Goal: Task Accomplishment & Management: Manage account settings

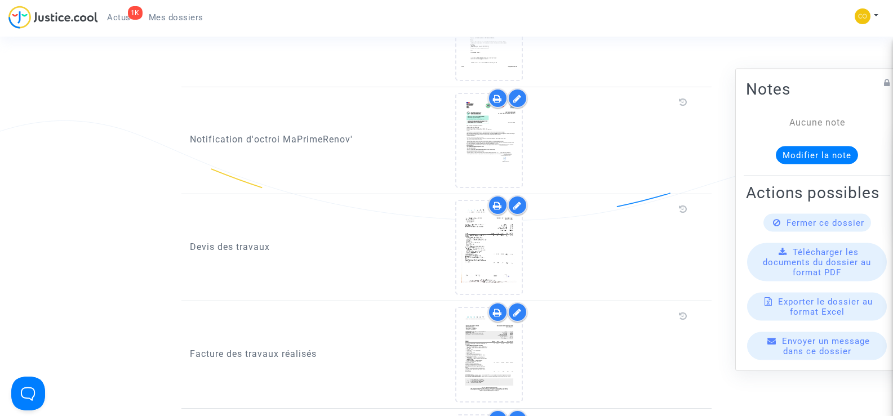
scroll to position [620, 0]
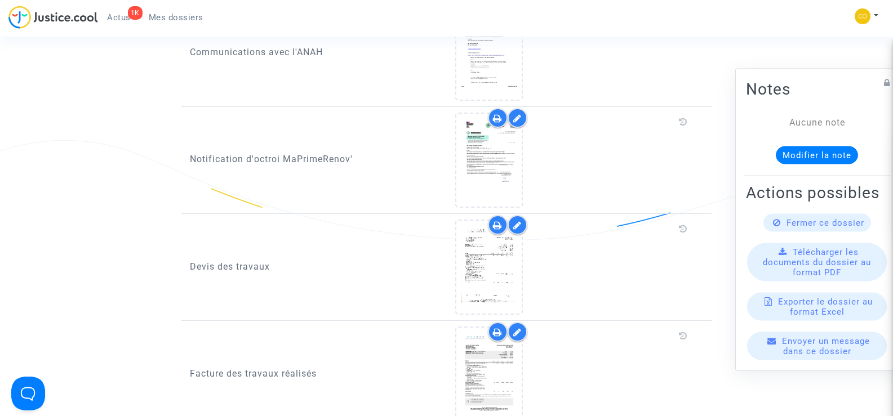
drag, startPoint x: 159, startPoint y: 18, endPoint x: 345, endPoint y: 128, distance: 216.3
click at [159, 17] on span "Mes dossiers" at bounding box center [176, 17] width 55 height 10
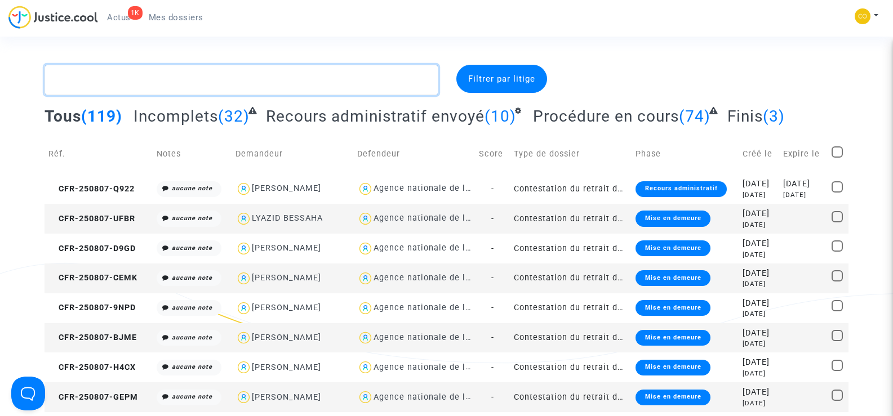
click at [91, 88] on textarea at bounding box center [241, 80] width 393 height 30
paste textarea "ESTEVEZ"
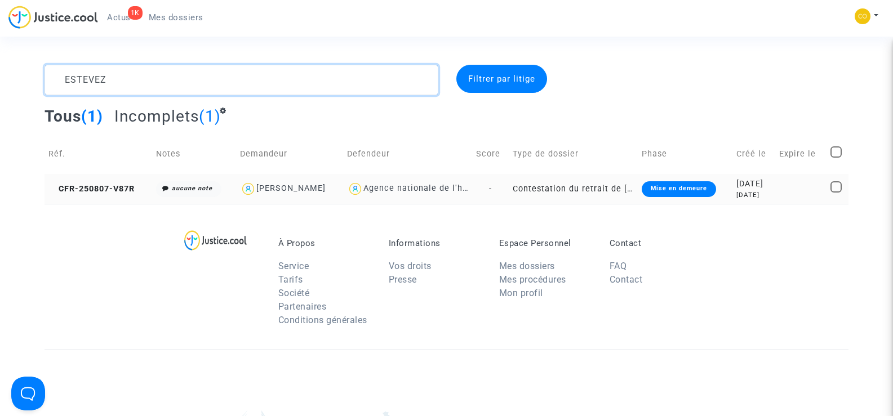
type textarea "ESTEVEZ"
click at [78, 180] on td "CFR-250807-V87R" at bounding box center [99, 189] width 108 height 30
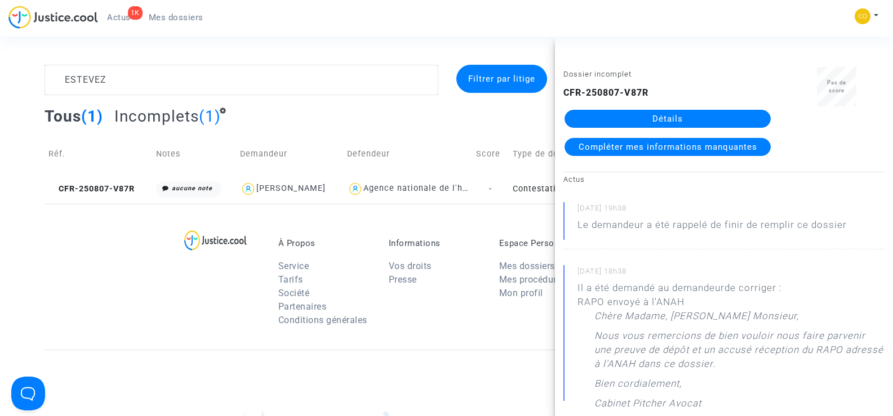
click at [644, 116] on link "Détails" at bounding box center [668, 119] width 206 height 18
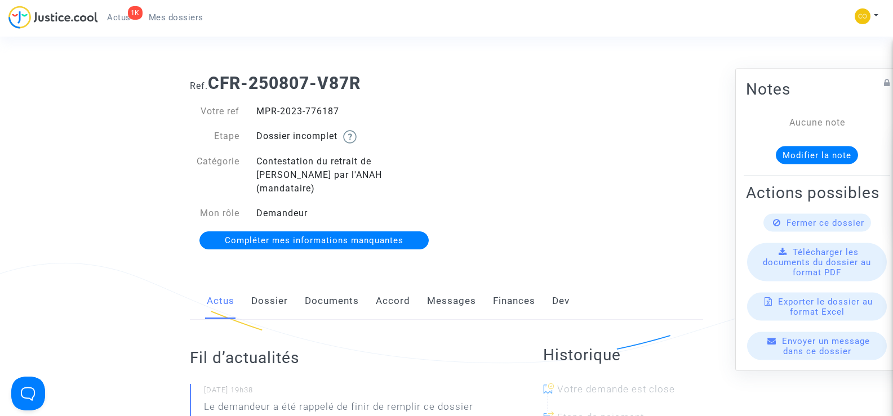
click at [316, 285] on link "Documents" at bounding box center [332, 301] width 54 height 37
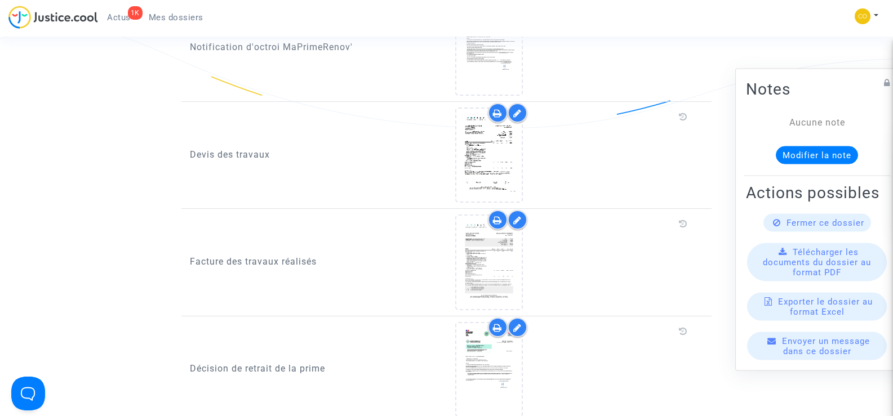
scroll to position [845, 0]
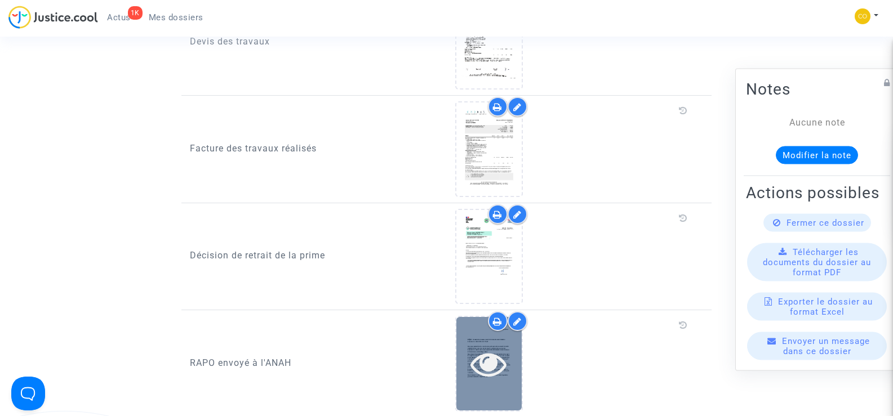
click at [502, 346] on icon at bounding box center [489, 364] width 37 height 36
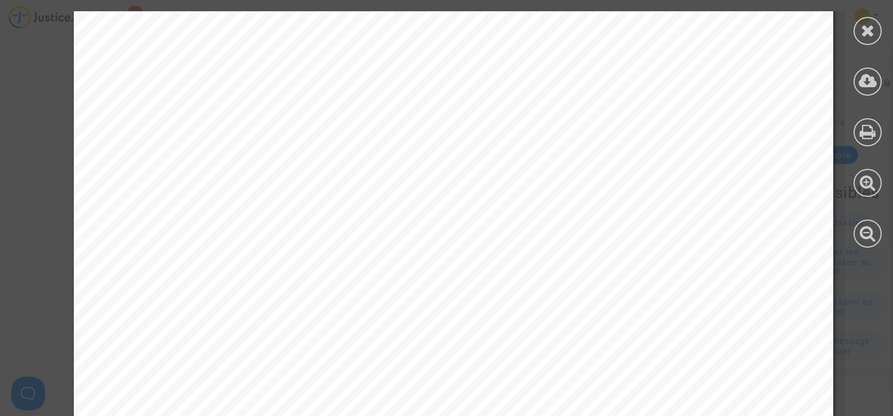
scroll to position [225, 0]
click at [876, 26] on div at bounding box center [868, 31] width 28 height 28
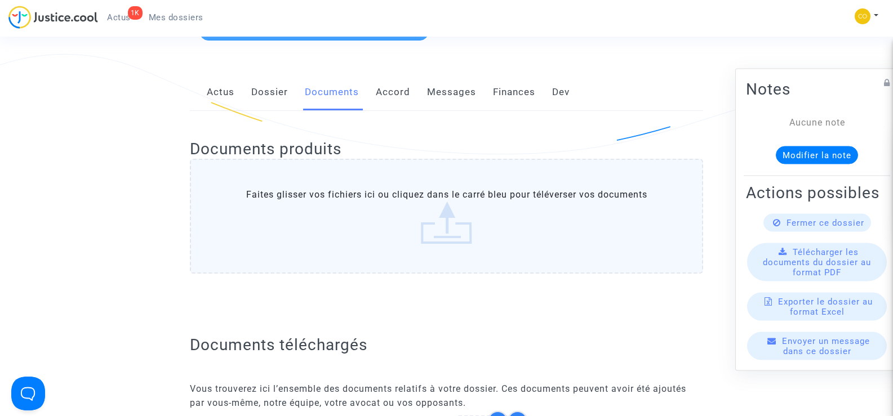
scroll to position [0, 0]
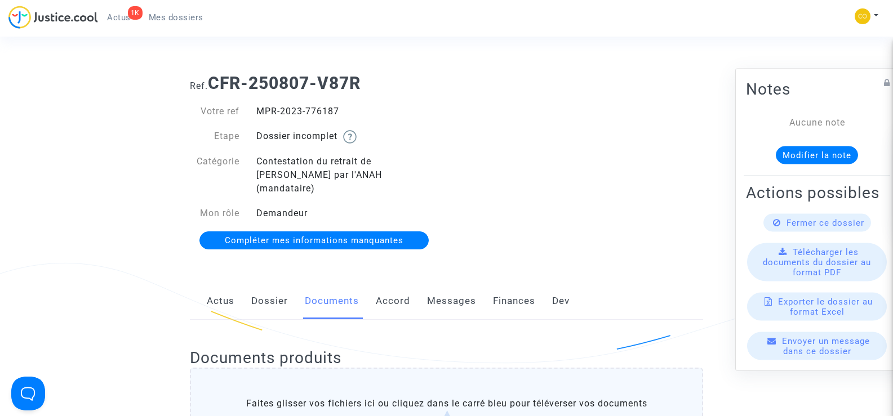
click at [171, 14] on span "Mes dossiers" at bounding box center [176, 17] width 55 height 10
